Goal: Find specific page/section: Find specific page/section

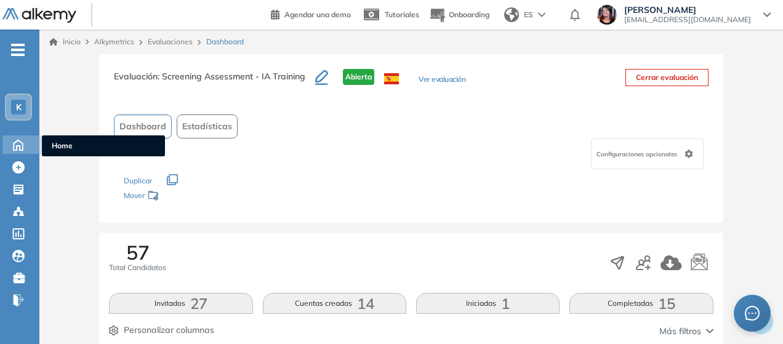
click at [12, 153] on div "Home Home" at bounding box center [21, 144] width 39 height 18
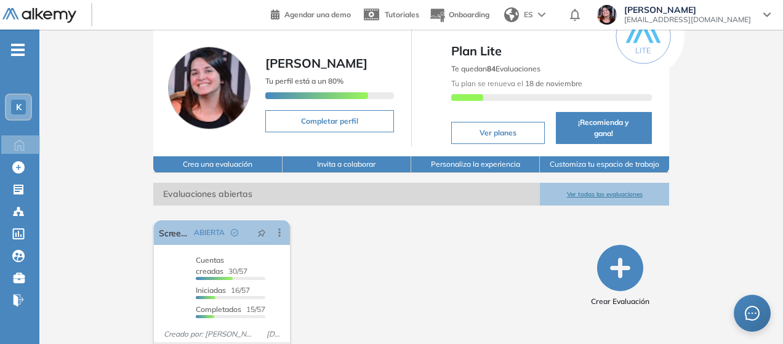
scroll to position [71, 0]
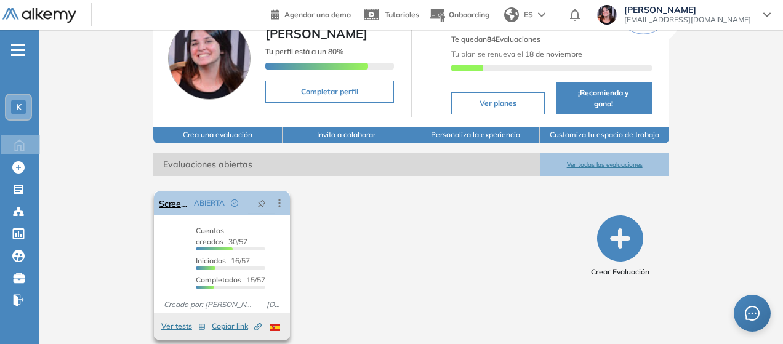
click at [273, 197] on icon at bounding box center [279, 203] width 12 height 12
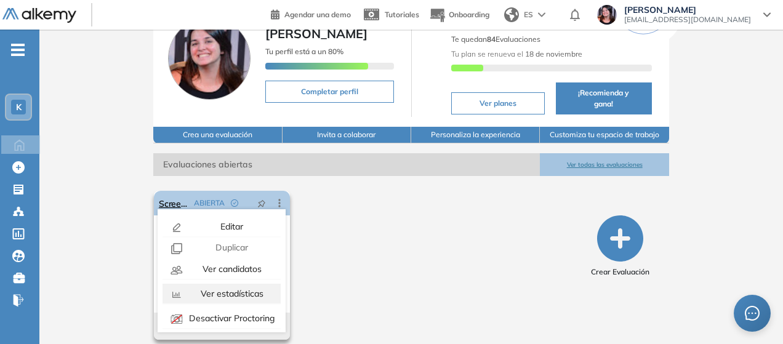
click at [230, 288] on span "Ver estadísticas" at bounding box center [230, 293] width 65 height 11
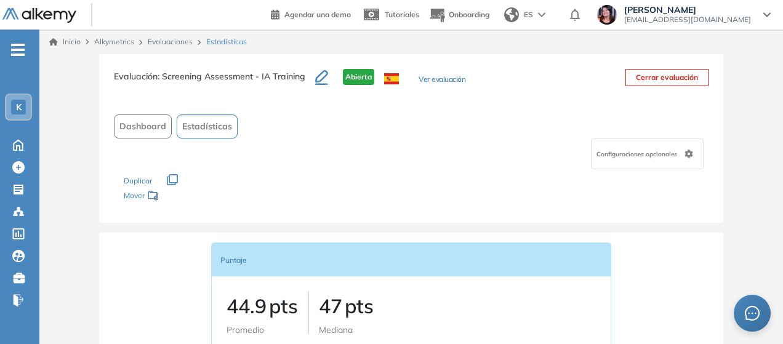
click at [206, 132] on span "Estadísticas" at bounding box center [207, 126] width 50 height 13
click at [143, 129] on span "Dashboard" at bounding box center [142, 126] width 47 height 13
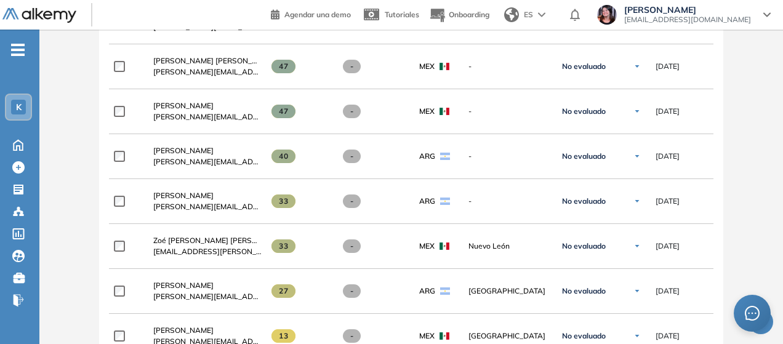
scroll to position [984, 0]
